Goal: Find specific page/section: Find specific page/section

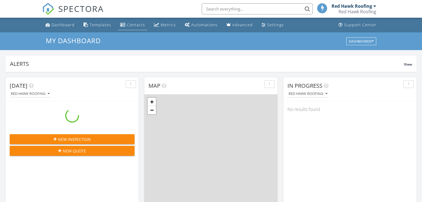
scroll to position [2, 3]
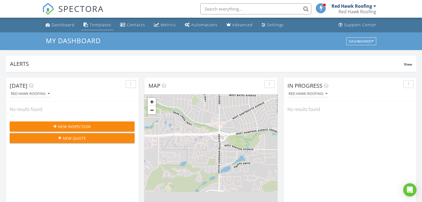
click at [95, 25] on div "Templates" at bounding box center [101, 24] width 22 height 5
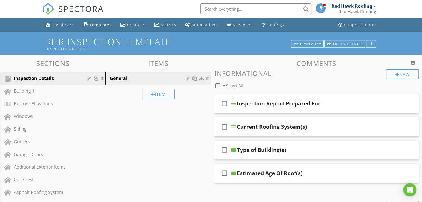
click at [237, 8] on input "text" at bounding box center [255, 8] width 111 height 11
type input "boise"
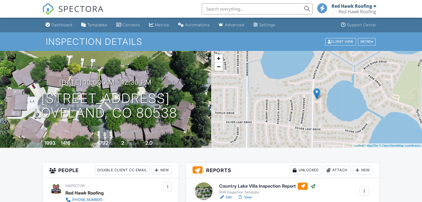
scroll to position [83, 0]
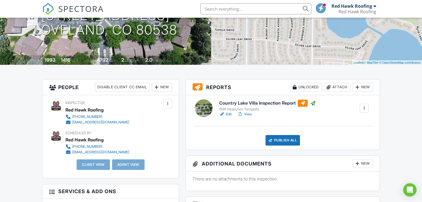
click at [248, 115] on link "View" at bounding box center [244, 115] width 14 height 6
